Goal: Task Accomplishment & Management: Use online tool/utility

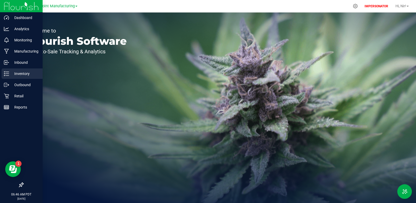
click at [22, 74] on p "Inventory" at bounding box center [24, 73] width 31 height 6
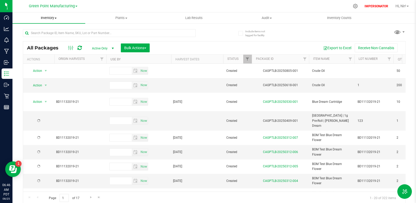
click at [44, 18] on span "Inventory" at bounding box center [48, 18] width 73 height 5
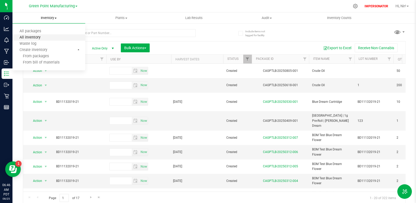
click at [41, 36] on span "All inventory" at bounding box center [29, 37] width 35 height 4
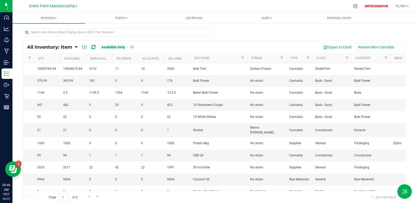
scroll to position [0, 121]
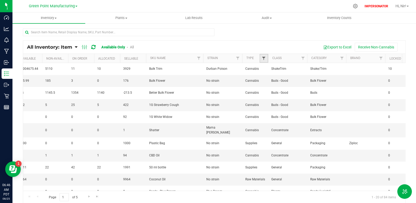
click at [265, 57] on span "Filter" at bounding box center [264, 58] width 4 height 4
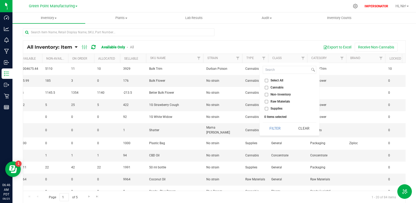
click at [267, 109] on input "Supplies" at bounding box center [266, 108] width 3 height 3
checkbox input "true"
click at [267, 101] on input "Raw Materials" at bounding box center [266, 101] width 3 height 3
checkbox input "true"
click at [272, 124] on button "Filter" at bounding box center [275, 127] width 25 height 11
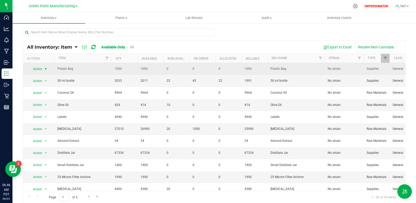
click at [47, 68] on span "select" at bounding box center [46, 69] width 4 height 4
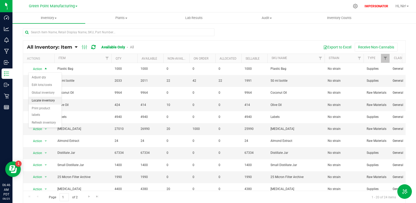
click at [51, 99] on li "Locate inventory" at bounding box center [45, 101] width 33 height 8
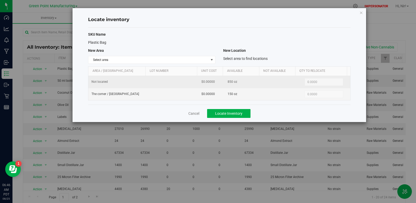
click at [168, 84] on td at bounding box center [172, 82] width 52 height 12
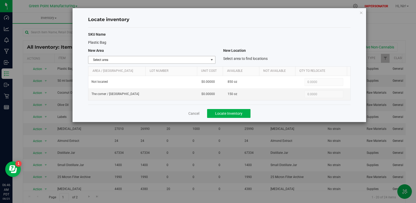
click at [208, 60] on span "Select area" at bounding box center [148, 59] width 120 height 7
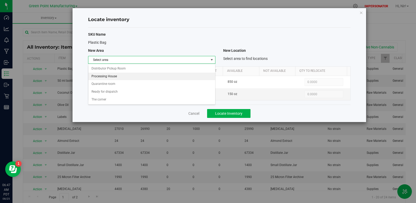
click at [146, 77] on li "Processing House" at bounding box center [151, 77] width 127 height 8
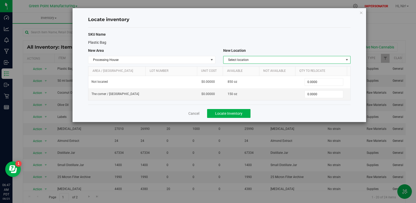
click at [238, 61] on span "Select location" at bounding box center [284, 59] width 120 height 7
click at [239, 68] on li "Inventory" at bounding box center [287, 69] width 127 height 8
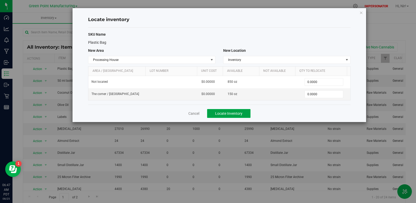
click at [233, 112] on span "Locate Inventory" at bounding box center [228, 113] width 27 height 4
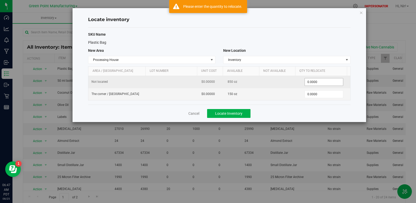
click at [311, 82] on span "0.0000 0" at bounding box center [324, 82] width 39 height 8
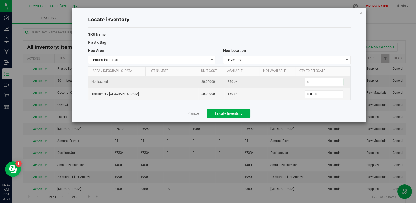
drag, startPoint x: 310, startPoint y: 82, endPoint x: 302, endPoint y: 81, distance: 8.5
click at [305, 81] on input "0" at bounding box center [324, 81] width 38 height 7
type input "100"
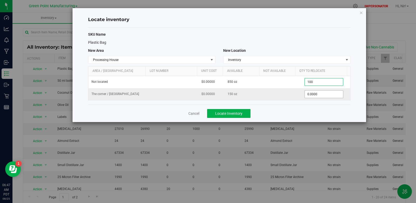
type input "100.0000"
drag, startPoint x: 316, startPoint y: 93, endPoint x: 301, endPoint y: 92, distance: 14.3
click at [305, 92] on span "0.0000 0" at bounding box center [324, 94] width 39 height 8
type input "25"
type input "25.0000"
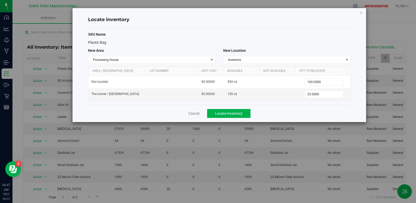
click at [312, 112] on div "Cancel Locate Inventory" at bounding box center [219, 113] width 262 height 17
click at [226, 113] on span "Locate Inventory" at bounding box center [228, 113] width 27 height 4
